Goal: Task Accomplishment & Management: Manage account settings

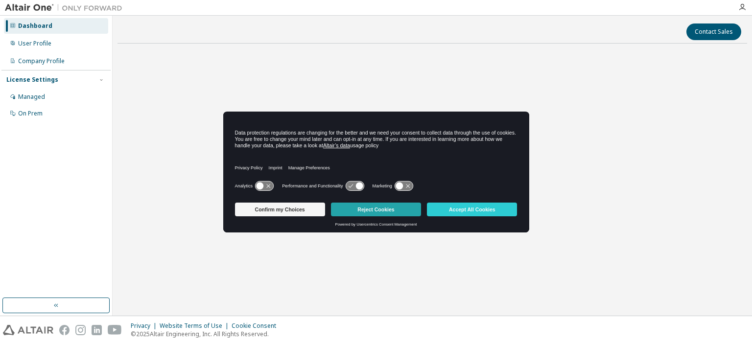
click at [389, 209] on button "Reject Cookies" at bounding box center [376, 210] width 90 height 14
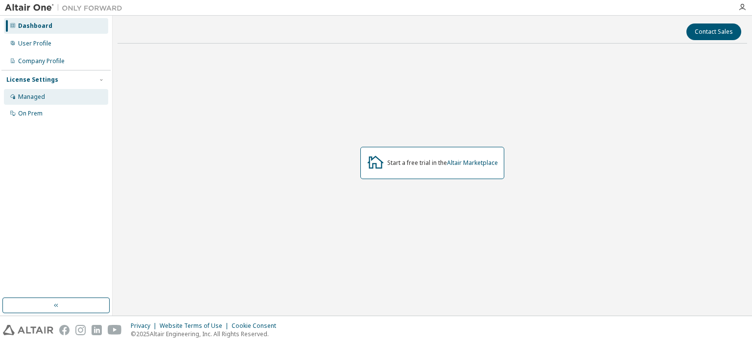
click at [72, 96] on div "Managed" at bounding box center [56, 97] width 104 height 16
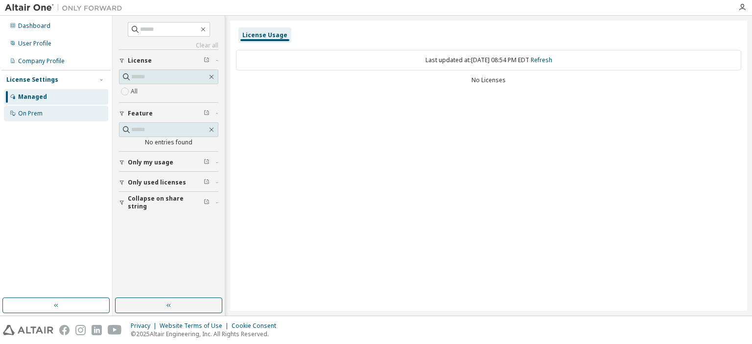
click at [57, 119] on div "On Prem" at bounding box center [56, 114] width 104 height 16
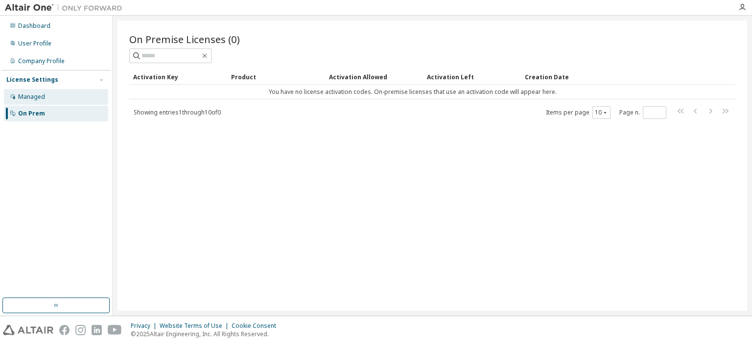
click at [59, 99] on div "Managed" at bounding box center [56, 97] width 104 height 16
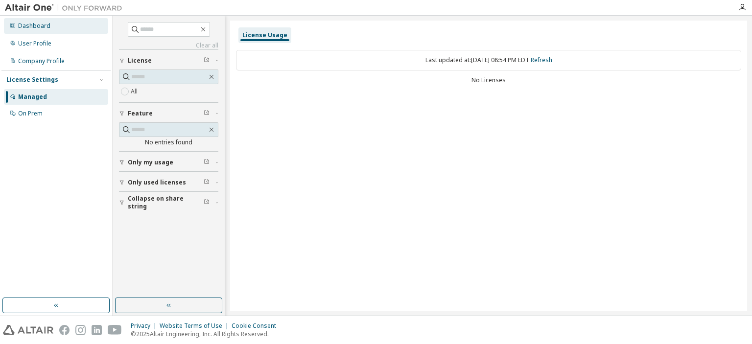
click at [54, 24] on div "Dashboard" at bounding box center [56, 26] width 104 height 16
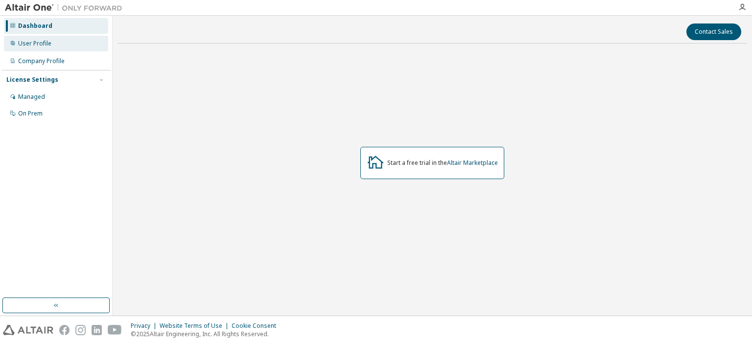
click at [53, 45] on div "User Profile" at bounding box center [56, 44] width 104 height 16
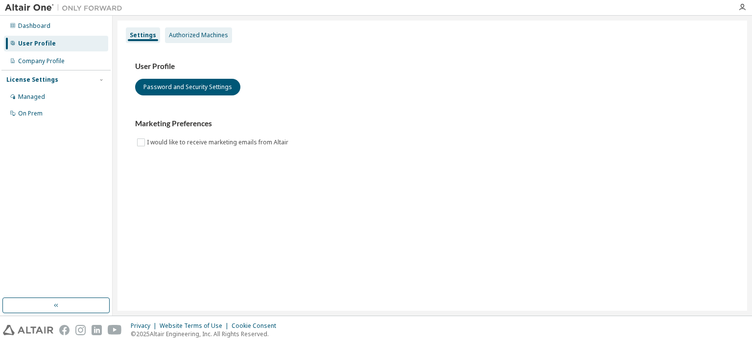
click at [220, 28] on div "Authorized Machines" at bounding box center [198, 35] width 67 height 16
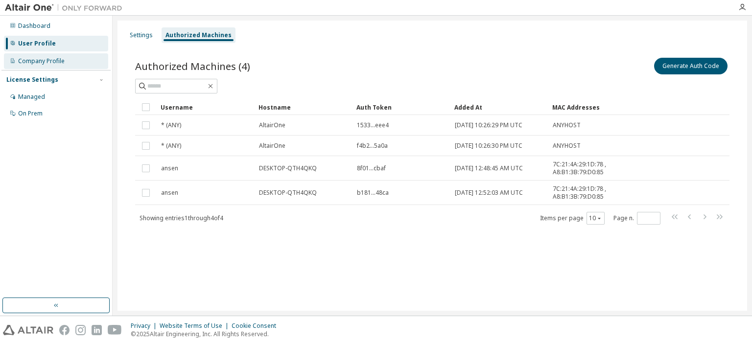
click at [19, 55] on div "Company Profile" at bounding box center [56, 61] width 104 height 16
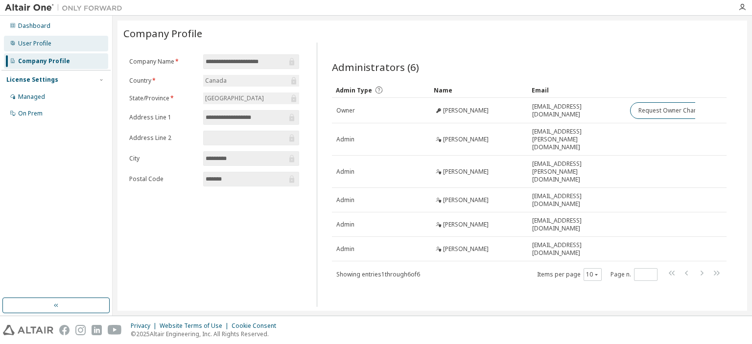
click at [63, 45] on div "User Profile" at bounding box center [56, 44] width 104 height 16
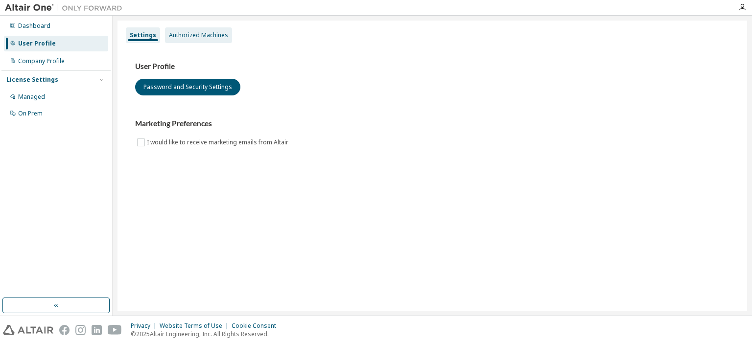
click at [173, 27] on div "Authorized Machines" at bounding box center [198, 35] width 67 height 16
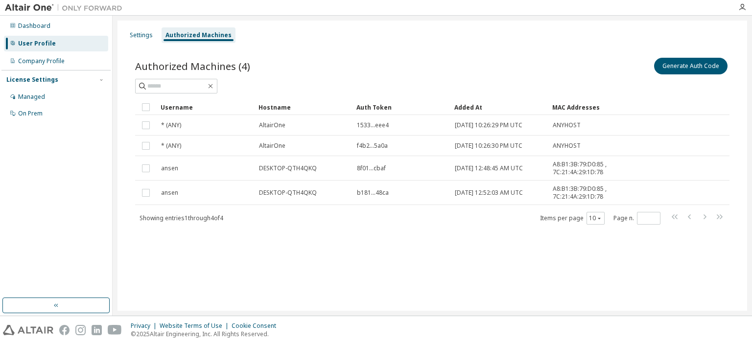
click at [92, 34] on div "Dashboard User Profile Company Profile License Settings Managed On Prem" at bounding box center [55, 69] width 109 height 105
click at [92, 30] on div "Dashboard" at bounding box center [56, 26] width 104 height 16
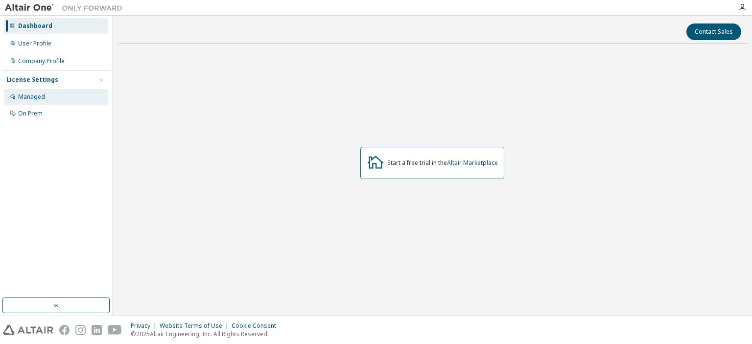
click at [72, 102] on div "Managed" at bounding box center [56, 97] width 104 height 16
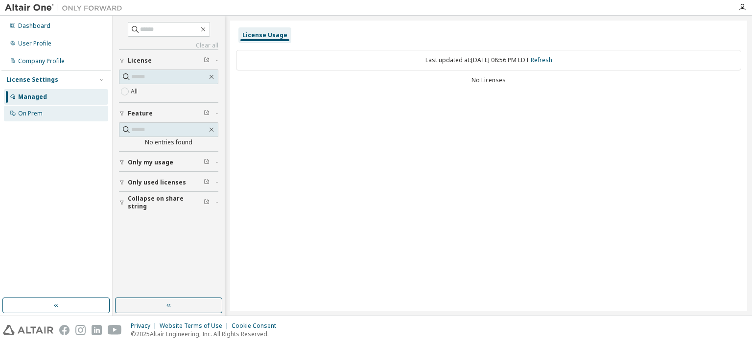
click at [69, 121] on div "On Prem" at bounding box center [56, 114] width 104 height 16
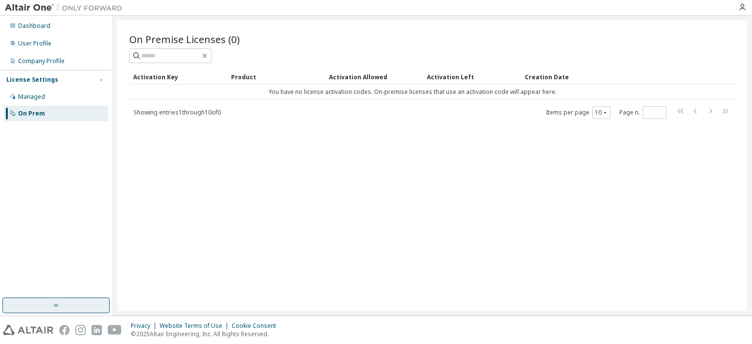
click at [64, 305] on button "button" at bounding box center [55, 306] width 107 height 16
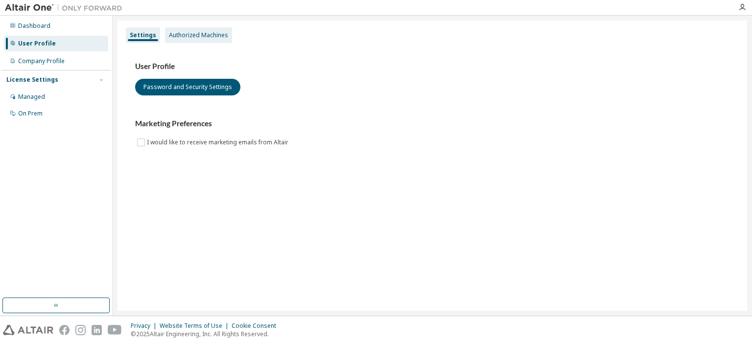
click at [212, 35] on div "Authorized Machines" at bounding box center [198, 35] width 59 height 8
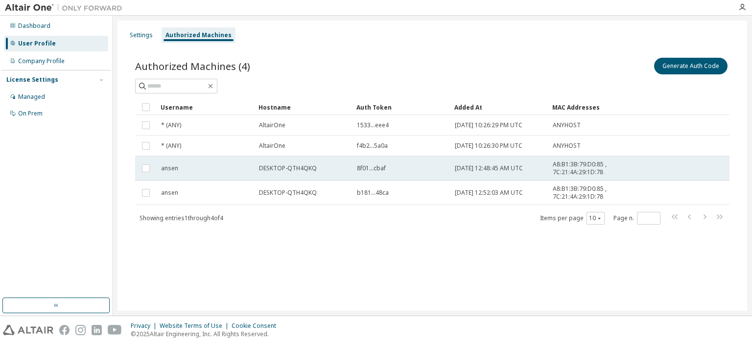
click at [169, 174] on td "ansen" at bounding box center [206, 168] width 98 height 24
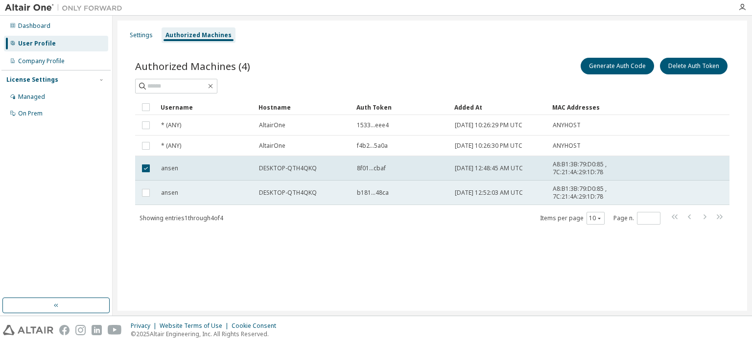
click at [170, 195] on span "ansen" at bounding box center [169, 193] width 17 height 8
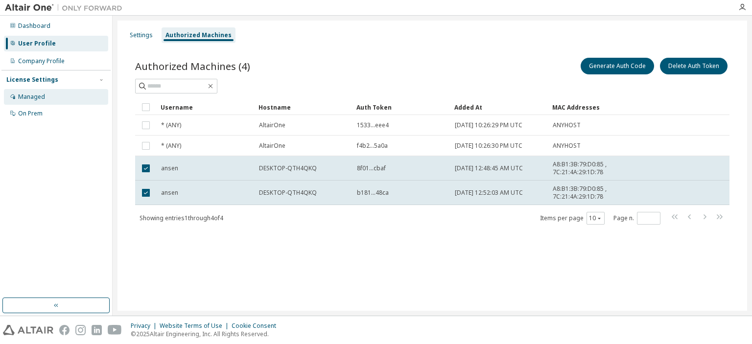
click at [51, 103] on div "Managed" at bounding box center [56, 97] width 104 height 16
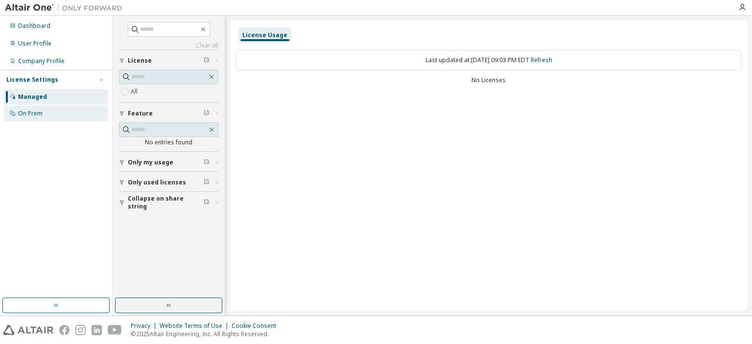
click at [53, 116] on div "On Prem" at bounding box center [56, 114] width 104 height 16
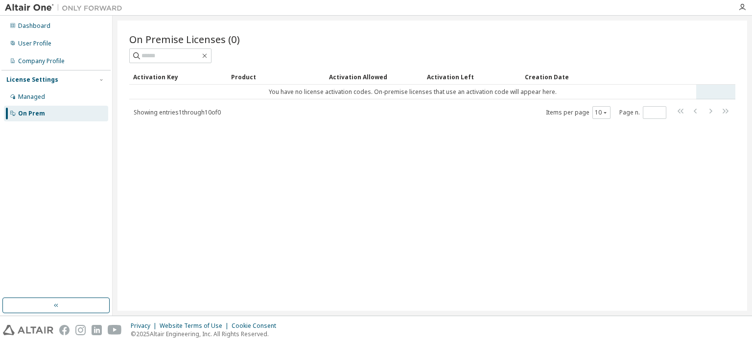
click at [295, 95] on td "You have no license activation codes. On-premise licenses that use an activatio…" at bounding box center [412, 92] width 567 height 15
click at [22, 101] on div "Managed" at bounding box center [56, 97] width 104 height 16
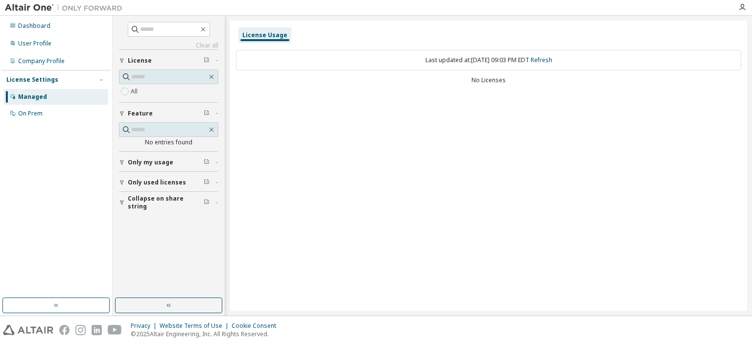
click at [137, 97] on div "All" at bounding box center [168, 86] width 99 height 33
click at [152, 160] on span "Only my usage" at bounding box center [151, 163] width 46 height 8
click at [165, 211] on span "Only used licenses" at bounding box center [157, 211] width 58 height 8
click at [163, 265] on button "Collapse on share string" at bounding box center [168, 260] width 99 height 22
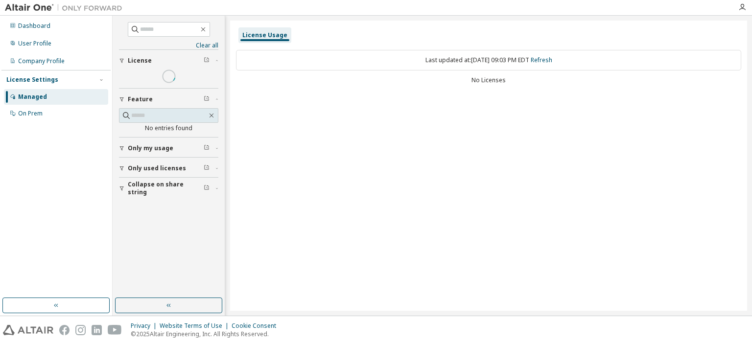
click at [126, 179] on button "Only used licenses" at bounding box center [168, 169] width 99 height 22
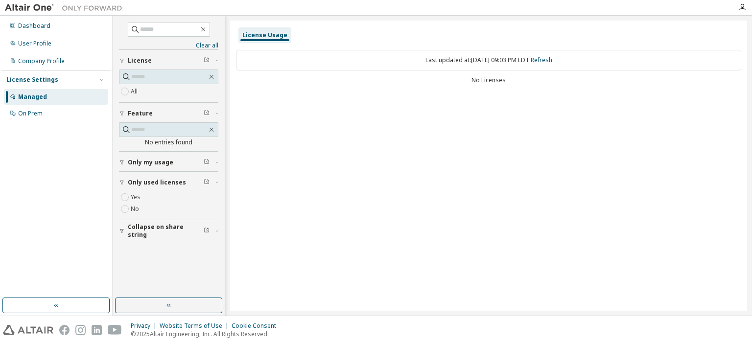
click at [129, 162] on span "Only my usage" at bounding box center [151, 163] width 46 height 8
click at [212, 45] on link "Clear all" at bounding box center [168, 46] width 99 height 8
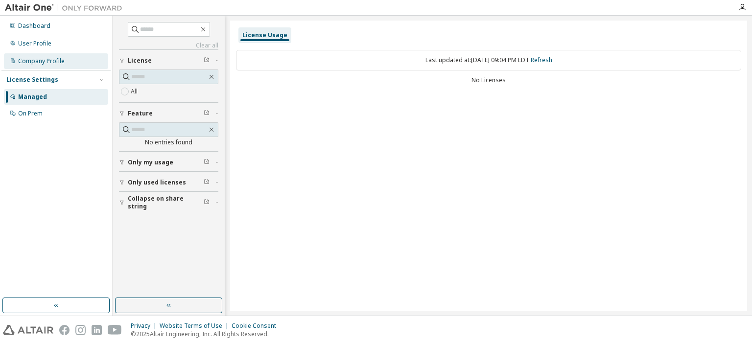
click at [24, 58] on div "Company Profile" at bounding box center [41, 61] width 47 height 8
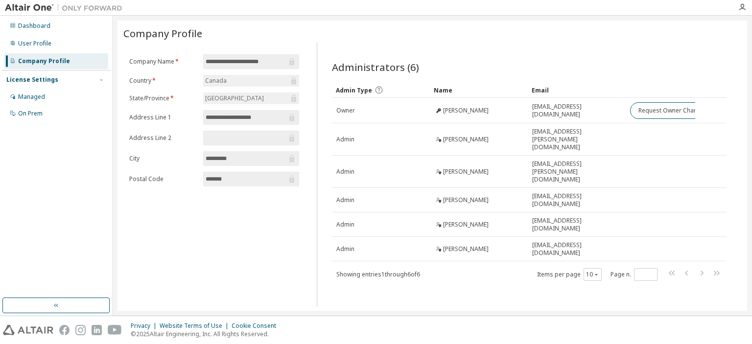
drag, startPoint x: 398, startPoint y: 313, endPoint x: 523, endPoint y: 267, distance: 133.6
click at [486, 303] on div "**********" at bounding box center [433, 166] width 640 height 300
click at [39, 47] on div "User Profile" at bounding box center [34, 44] width 33 height 8
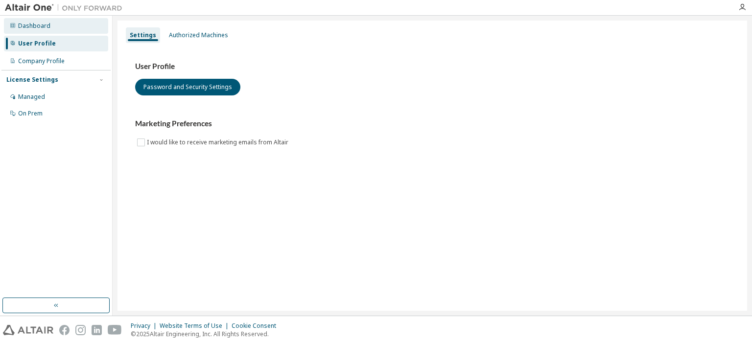
click at [63, 33] on div "Dashboard" at bounding box center [56, 26] width 104 height 16
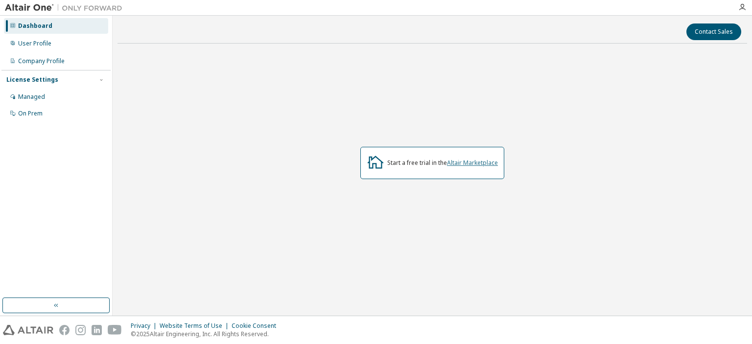
click at [452, 164] on link "Altair Marketplace" at bounding box center [472, 163] width 51 height 8
click at [67, 102] on div "Managed" at bounding box center [56, 97] width 104 height 16
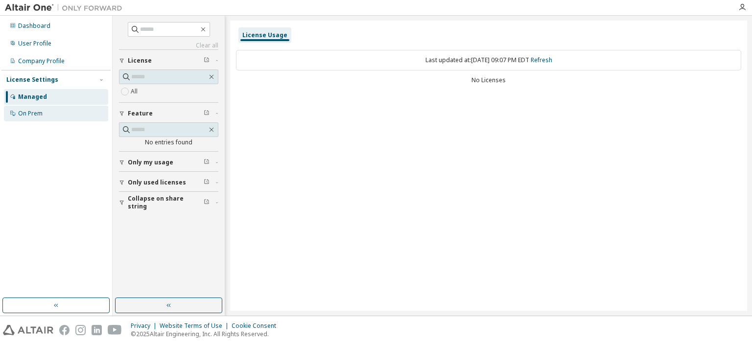
click at [62, 109] on div "On Prem" at bounding box center [56, 114] width 104 height 16
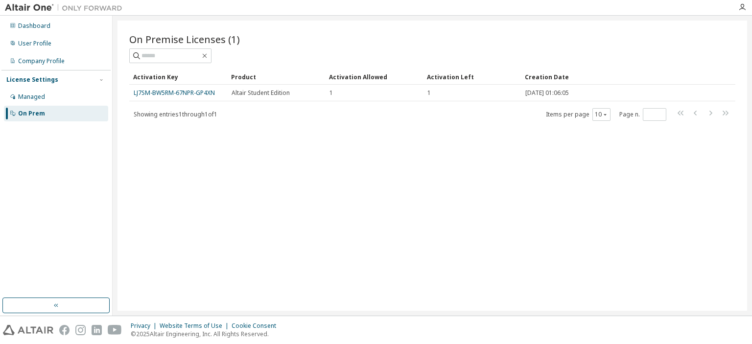
click at [623, 164] on div "On Premise Licenses (1) Clear Load Save Save As Field Operator Value Select fil…" at bounding box center [433, 166] width 630 height 290
click at [29, 101] on div "Managed" at bounding box center [56, 97] width 104 height 16
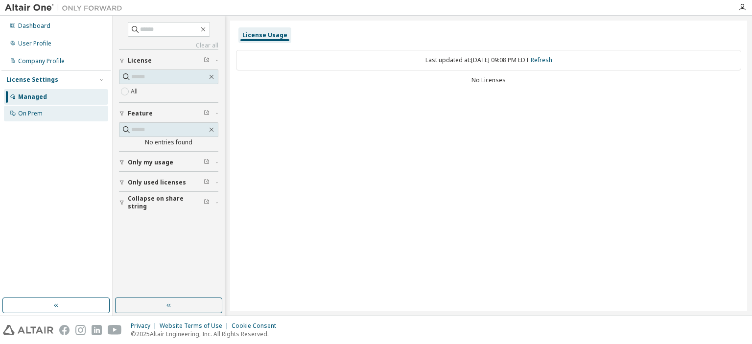
click at [65, 115] on div "On Prem" at bounding box center [56, 114] width 104 height 16
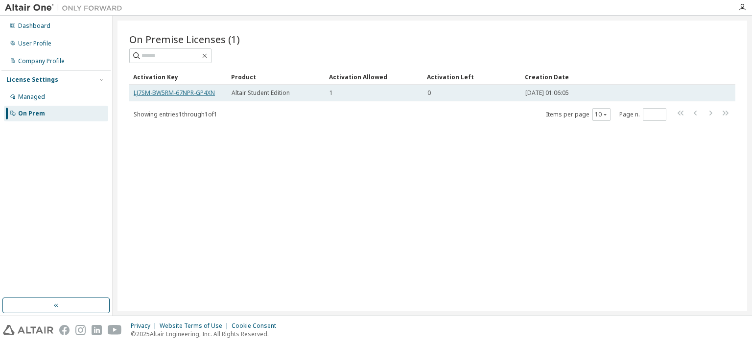
click at [204, 91] on link "LJ7SM-BW5RM-67NPR-GP4XN" at bounding box center [174, 93] width 81 height 8
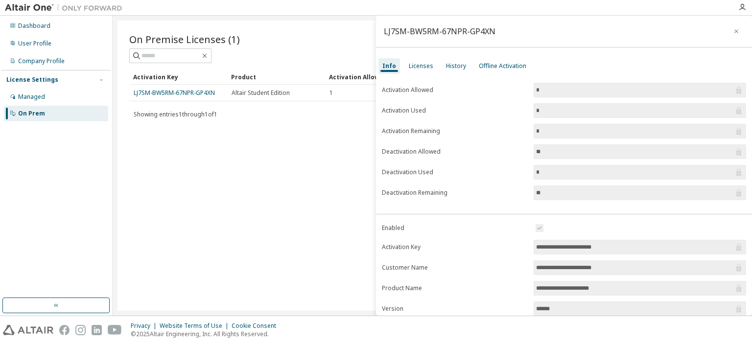
click at [298, 164] on div "On Premise Licenses (1) Clear Load Save Save As Field Operator Value Select fil…" at bounding box center [433, 166] width 630 height 290
click at [737, 27] on button "button" at bounding box center [737, 32] width 16 height 16
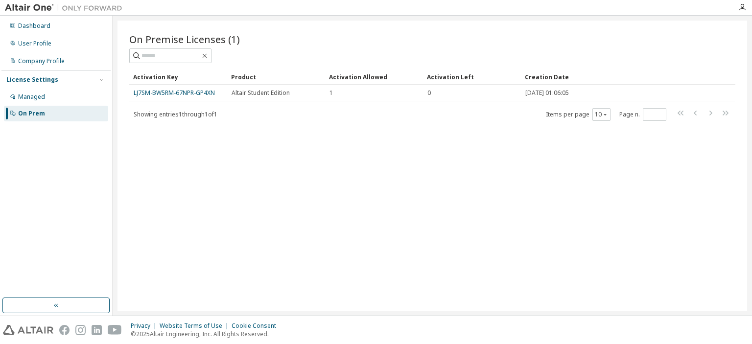
click at [729, 31] on div "On Premise Licenses (1) Clear Load Save Save As Field Operator Value Select fil…" at bounding box center [433, 166] width 630 height 290
